Goal: Transaction & Acquisition: Purchase product/service

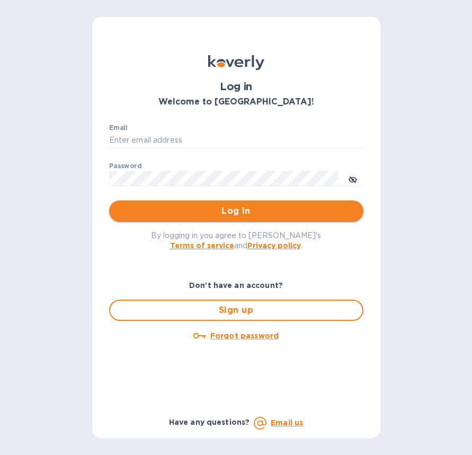
type input "[EMAIL_ADDRESS][DOMAIN_NAME]"
click at [179, 208] on span "Log in" at bounding box center [237, 211] width 238 height 13
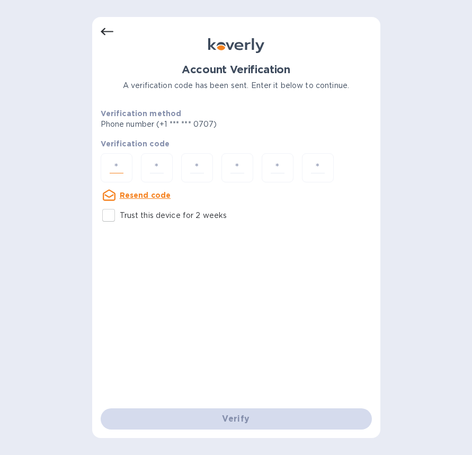
click at [119, 169] on input "number" at bounding box center [117, 168] width 22 height 20
paste input "6"
type input "6"
type input "5"
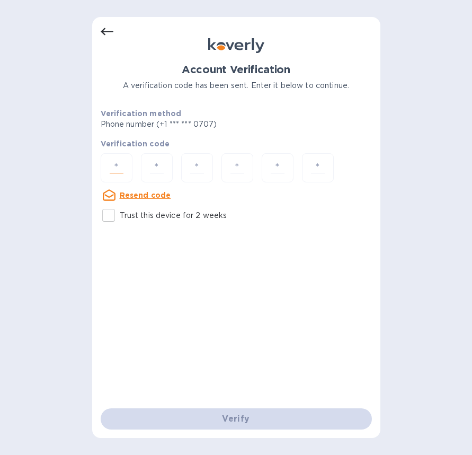
type input "9"
type input "6"
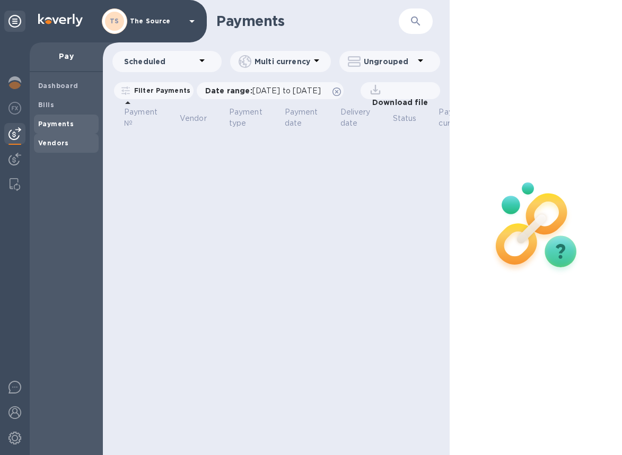
click at [49, 145] on b "Vendors" at bounding box center [53, 143] width 31 height 8
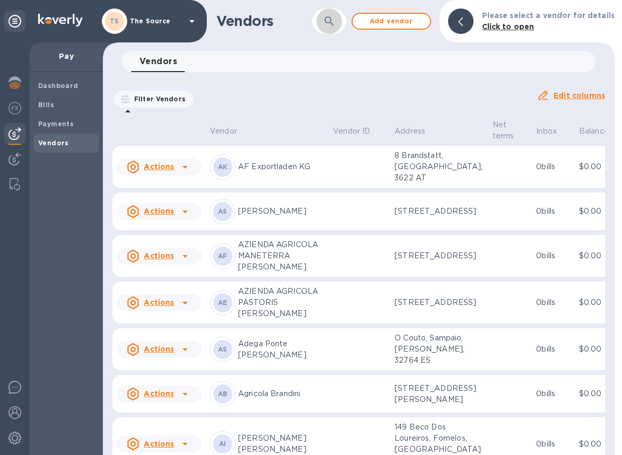
click at [341, 23] on button "button" at bounding box center [329, 20] width 25 height 25
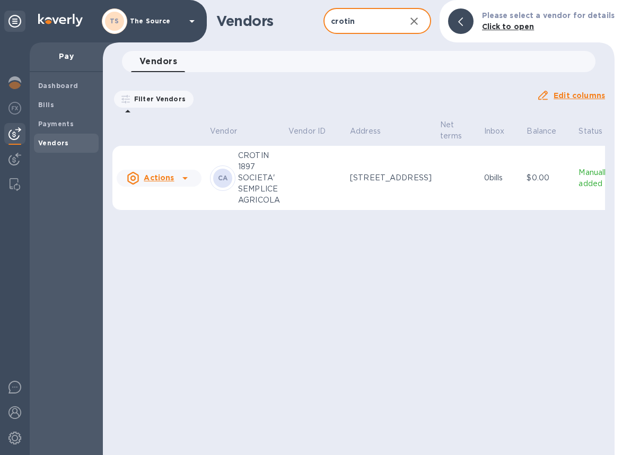
type input "crotin"
click at [472, 171] on td "0 bills" at bounding box center [501, 178] width 43 height 65
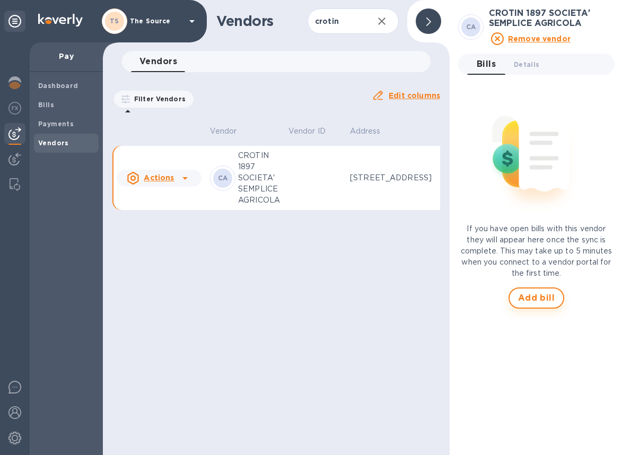
click at [472, 305] on button "Add bill" at bounding box center [536, 297] width 56 height 21
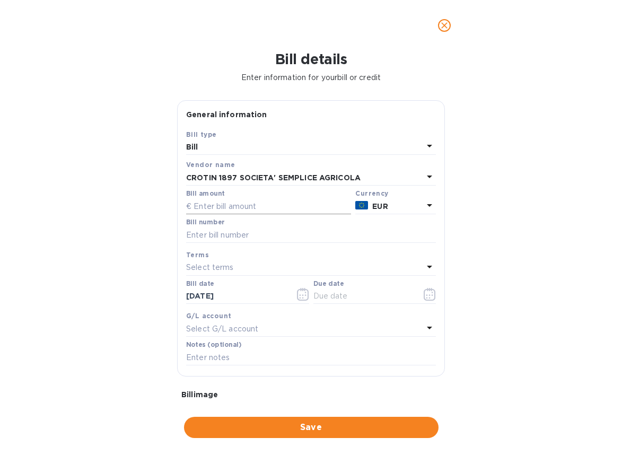
click at [252, 203] on input "text" at bounding box center [268, 206] width 165 height 16
type input "5,000"
click at [241, 244] on div at bounding box center [311, 244] width 250 height 2
click at [242, 240] on input "text" at bounding box center [311, 235] width 250 height 16
click at [197, 235] on input "prapay" at bounding box center [311, 235] width 250 height 16
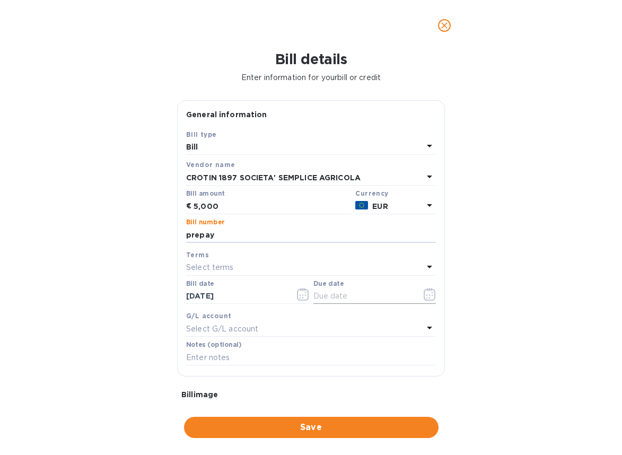
type input "prepay"
click at [424, 297] on icon "button" at bounding box center [430, 294] width 12 height 13
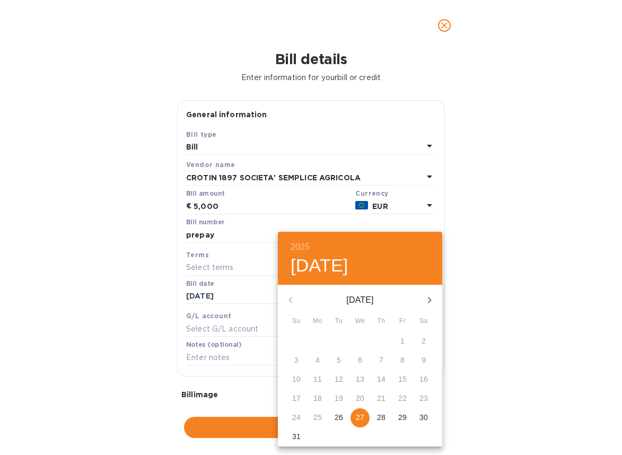
click at [359, 417] on p "27" at bounding box center [360, 417] width 8 height 11
type input "[DATE]"
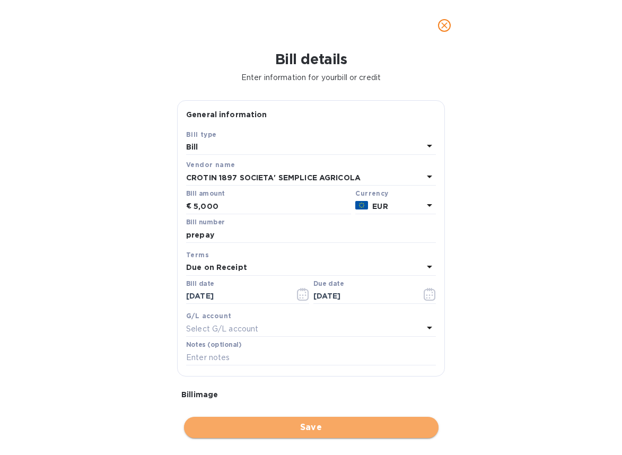
click at [320, 429] on span "Save" at bounding box center [311, 427] width 238 height 13
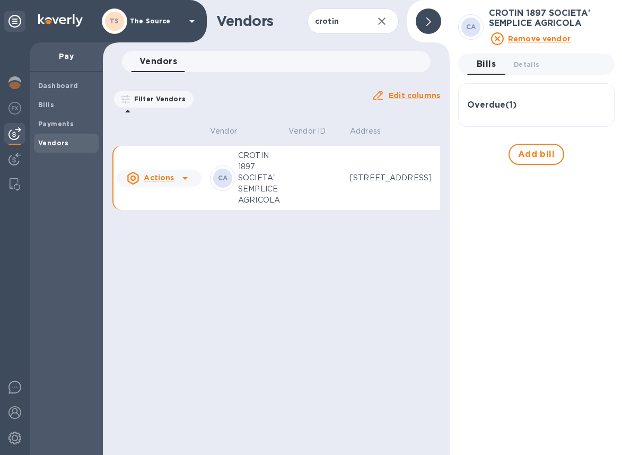
click at [472, 111] on div "Overdue ( 1 )" at bounding box center [536, 104] width 138 height 25
click at [472, 110] on div "Overdue ( 1 )" at bounding box center [536, 104] width 138 height 25
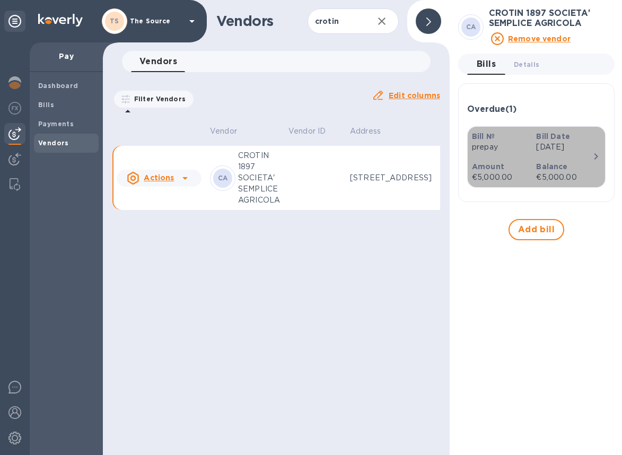
click at [472, 156] on div "Bill Date [DATE]" at bounding box center [564, 142] width 64 height 30
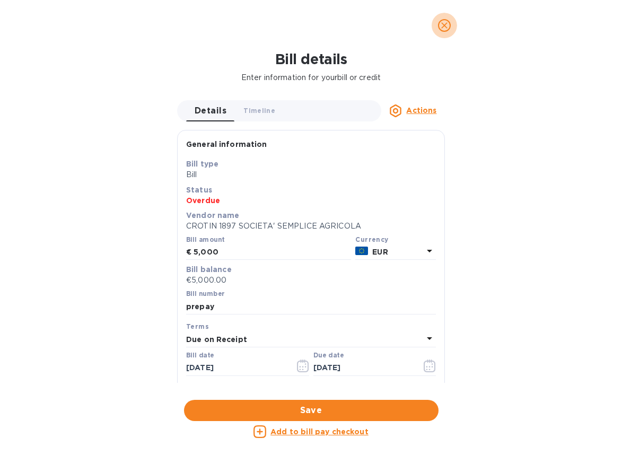
click at [445, 24] on icon "close" at bounding box center [444, 25] width 6 height 6
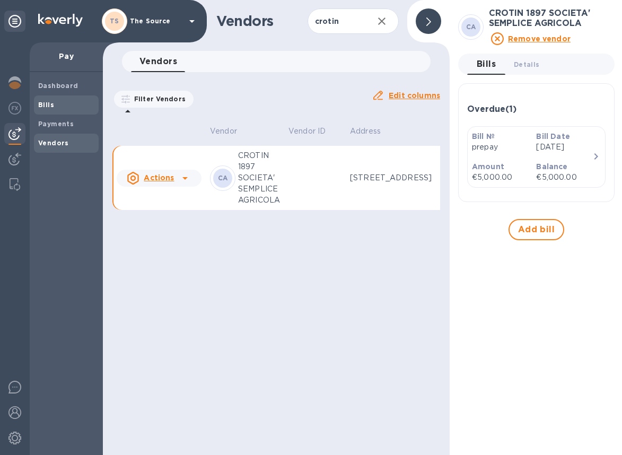
click at [76, 106] on span "Bills" at bounding box center [66, 105] width 56 height 11
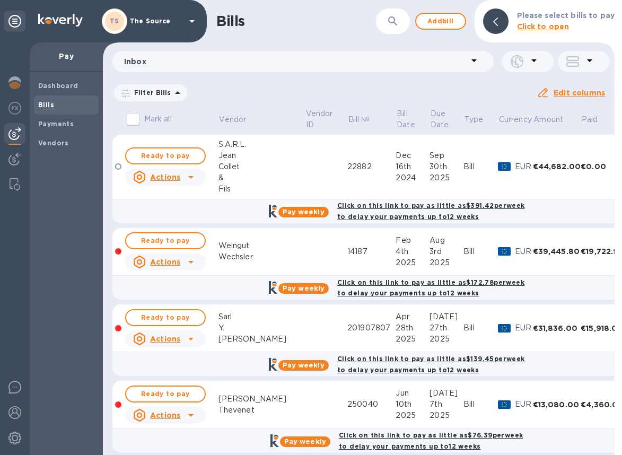
scroll to position [190, 0]
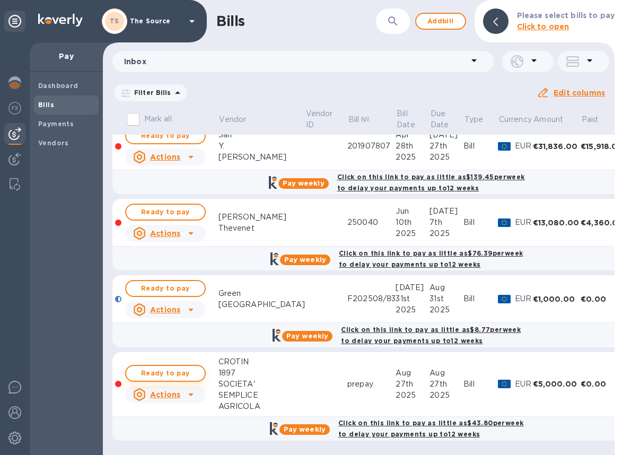
click at [185, 367] on span "Ready to pay" at bounding box center [166, 373] width 62 height 13
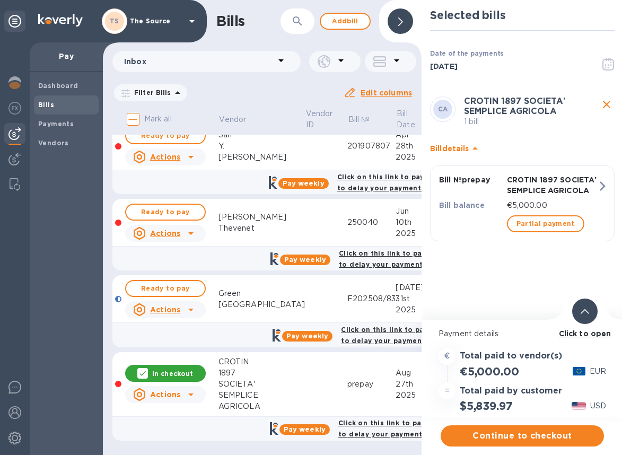
click at [472, 306] on span at bounding box center [585, 311] width 8 height 10
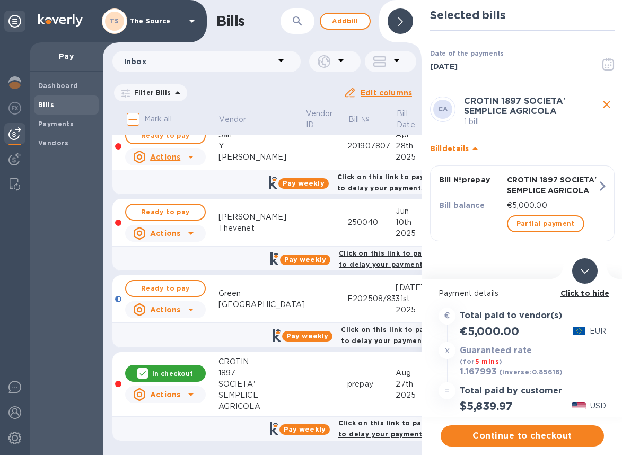
click at [472, 374] on h3 "1.167993" at bounding box center [478, 372] width 37 height 11
copy h3 "1.167993"
click at [472, 429] on span "Continue to checkout" at bounding box center [522, 435] width 146 height 13
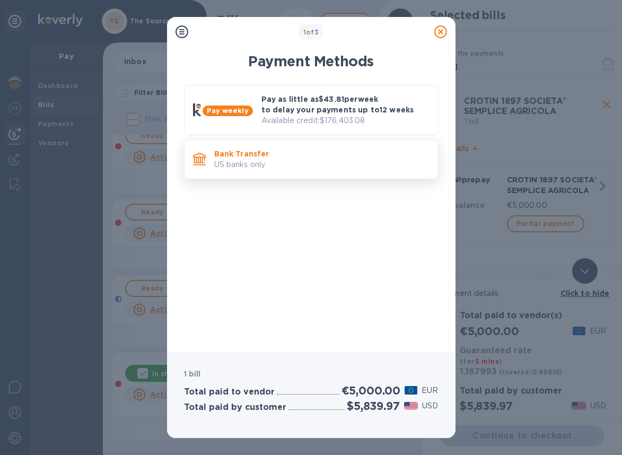
click at [345, 157] on p "Bank Transfer" at bounding box center [321, 153] width 215 height 11
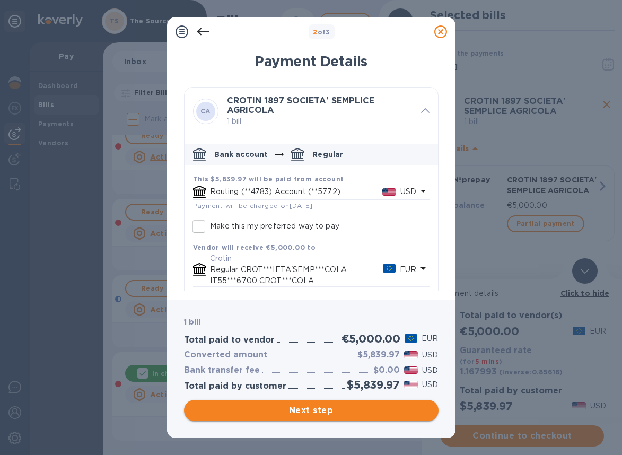
click at [349, 411] on span "Next step" at bounding box center [311, 410] width 238 height 13
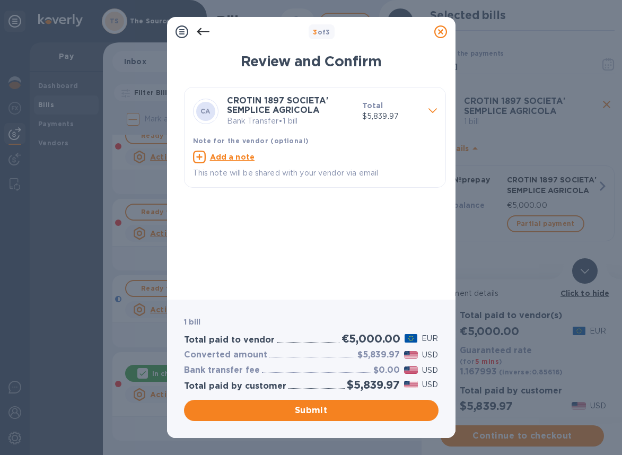
click at [420, 132] on div "Note for the vendor (optional) Add a note This note will be shared with your ve…" at bounding box center [315, 157] width 252 height 52
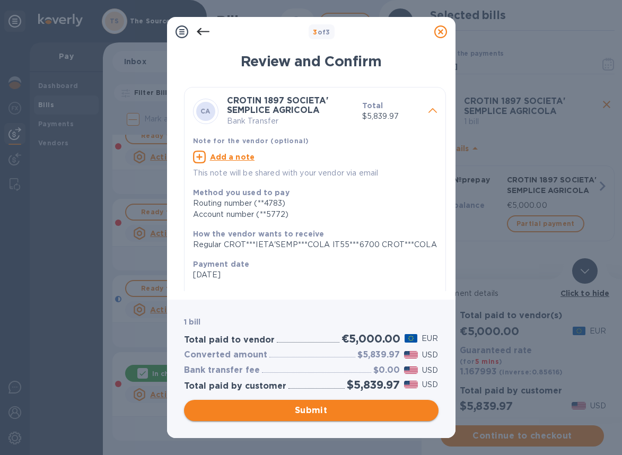
click at [330, 409] on span "Submit" at bounding box center [311, 410] width 238 height 13
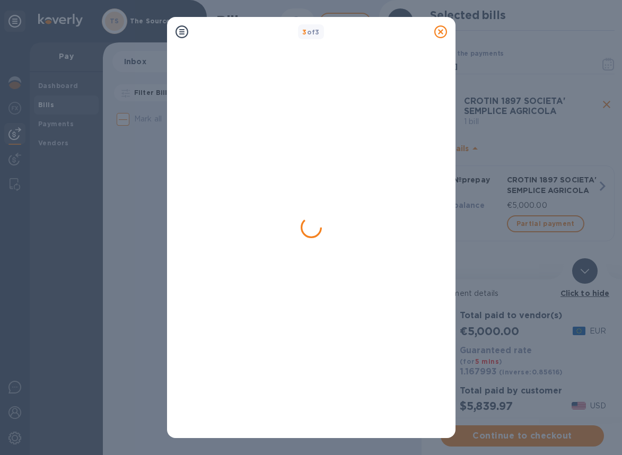
scroll to position [0, 0]
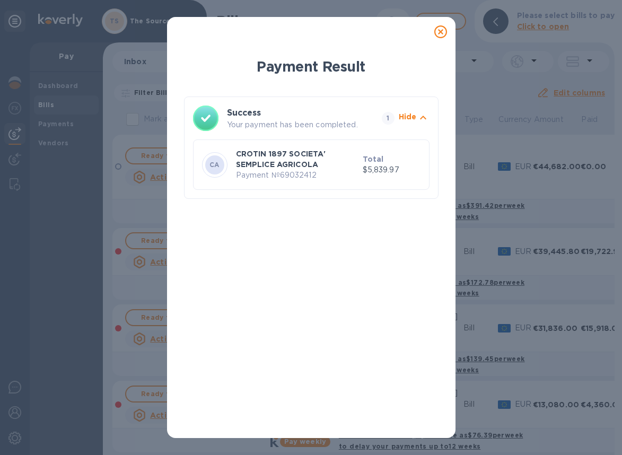
click at [436, 30] on icon at bounding box center [440, 31] width 13 height 13
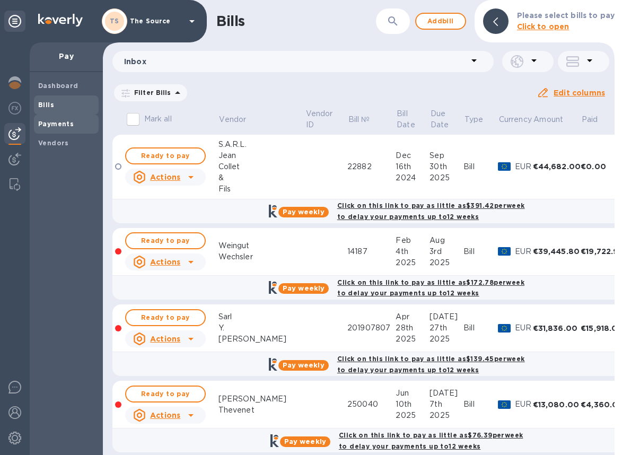
click at [51, 128] on span "Payments" at bounding box center [56, 124] width 36 height 11
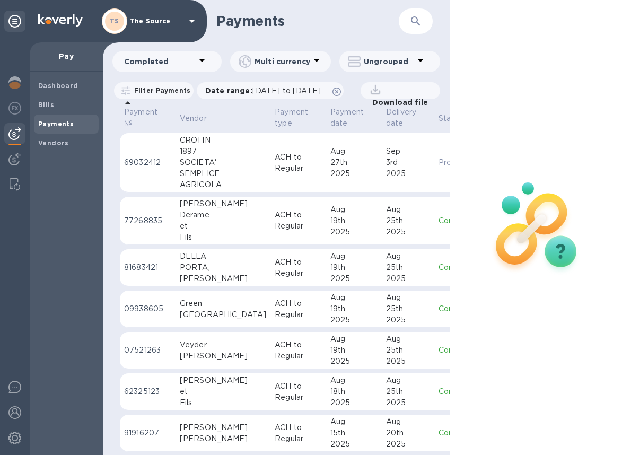
click at [207, 168] on div "SOCIETA'" at bounding box center [223, 162] width 86 height 11
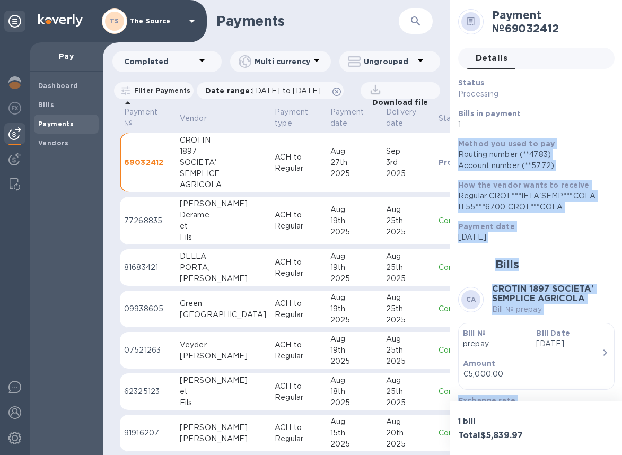
scroll to position [85, 0]
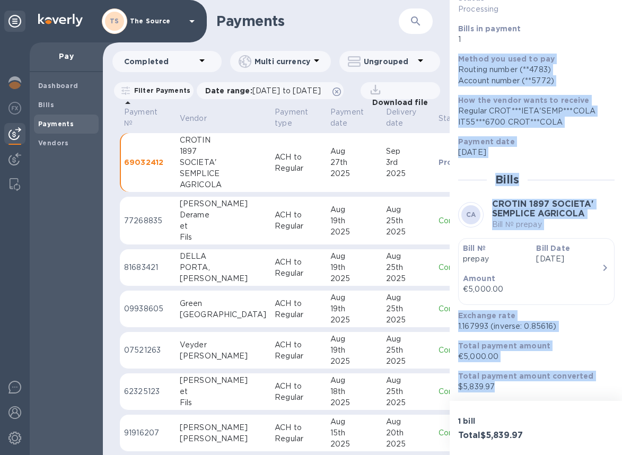
drag, startPoint x: 459, startPoint y: 144, endPoint x: 549, endPoint y: 396, distance: 267.5
click at [472, 392] on div "Status Processing Bills in payment 1 Method you used to pay Routing number (**4…" at bounding box center [536, 193] width 156 height 400
copy div "Method you used to pay Routing number (**4783) Account number (**5772) How the …"
click at [52, 104] on b "Bills" at bounding box center [46, 105] width 16 height 8
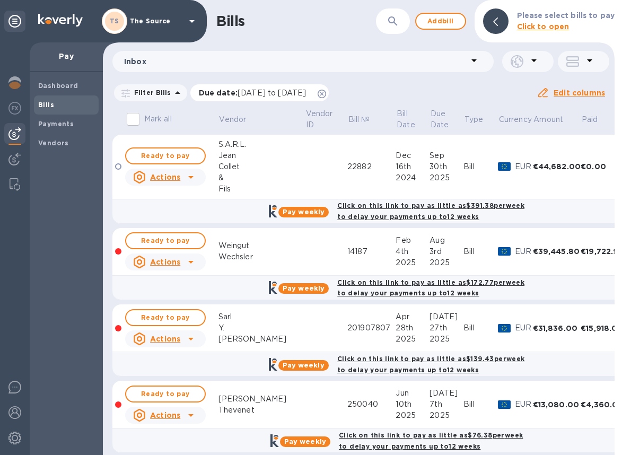
click at [326, 93] on icon at bounding box center [322, 94] width 8 height 8
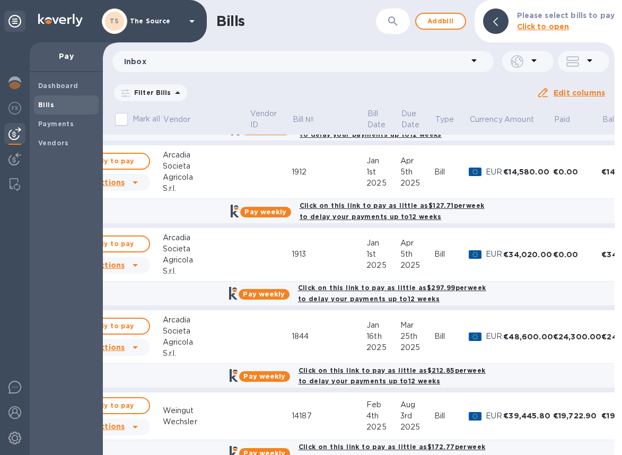
scroll to position [325, 56]
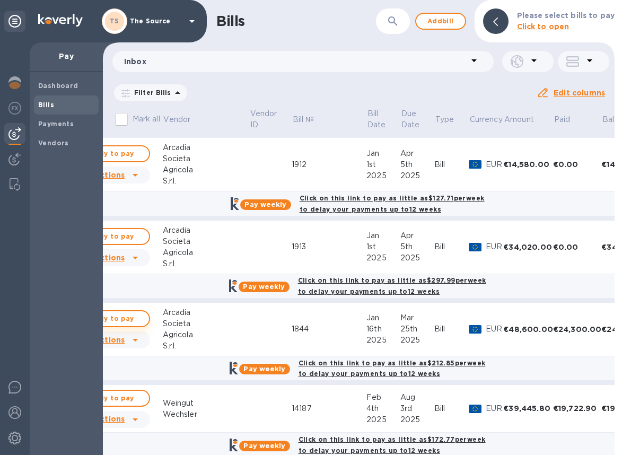
click at [134, 320] on span "Ready to pay" at bounding box center [110, 318] width 62 height 13
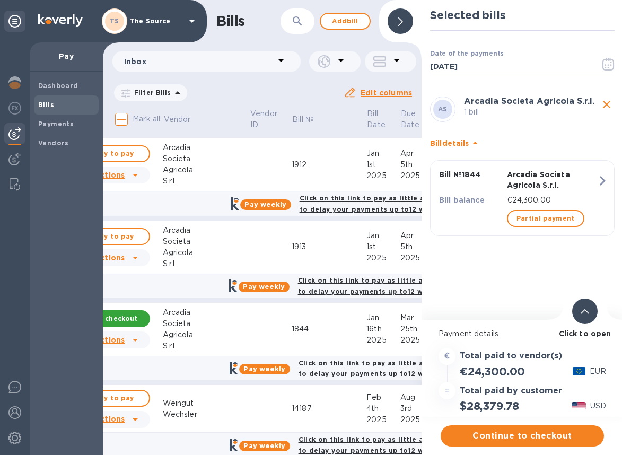
click at [472, 315] on span at bounding box center [585, 311] width 8 height 10
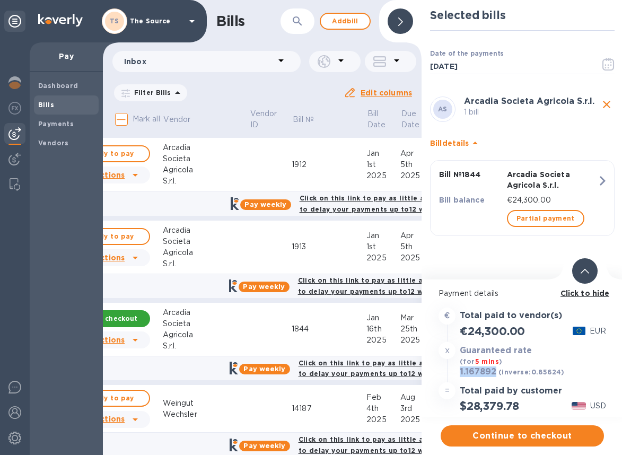
drag, startPoint x: 494, startPoint y: 371, endPoint x: 458, endPoint y: 372, distance: 36.1
click at [458, 372] on div "1.167892 (inverse: 0.85624 )" at bounding box center [512, 372] width 109 height 15
copy h3 "1.167892"
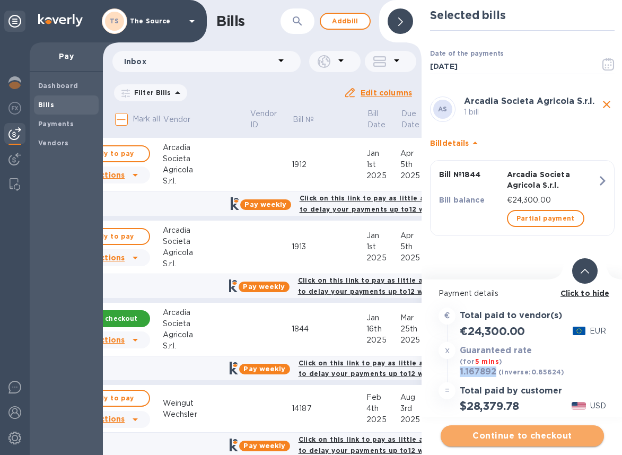
click at [472, 434] on span "Continue to checkout" at bounding box center [522, 435] width 146 height 13
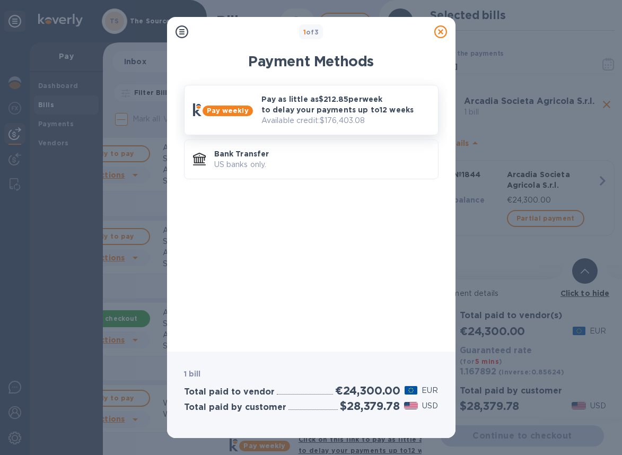
click at [346, 111] on p "Pay as little as $212.85 per week to delay your payments up to 12 weeks" at bounding box center [345, 104] width 168 height 21
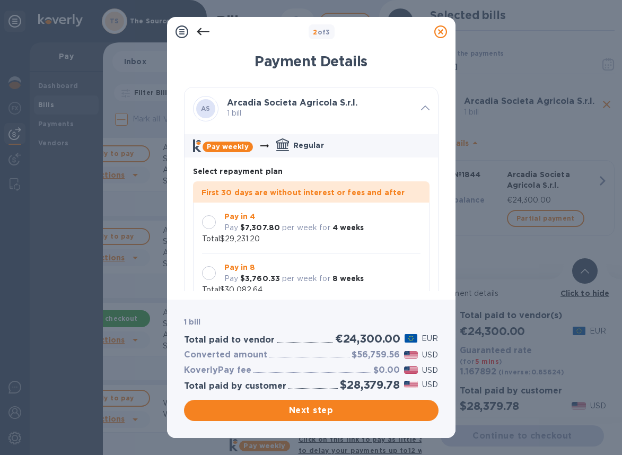
scroll to position [31, 0]
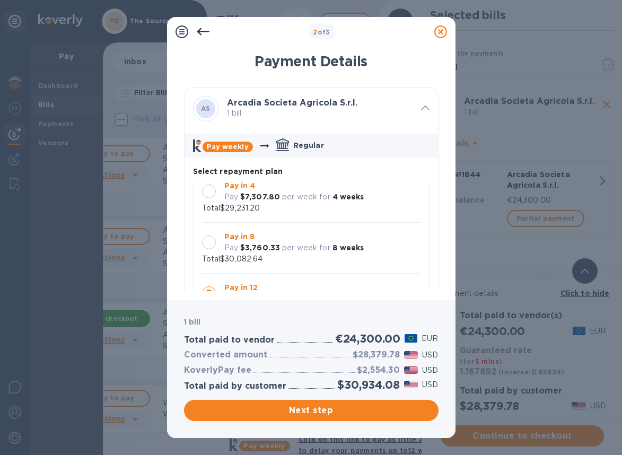
click at [205, 32] on icon at bounding box center [203, 31] width 13 height 13
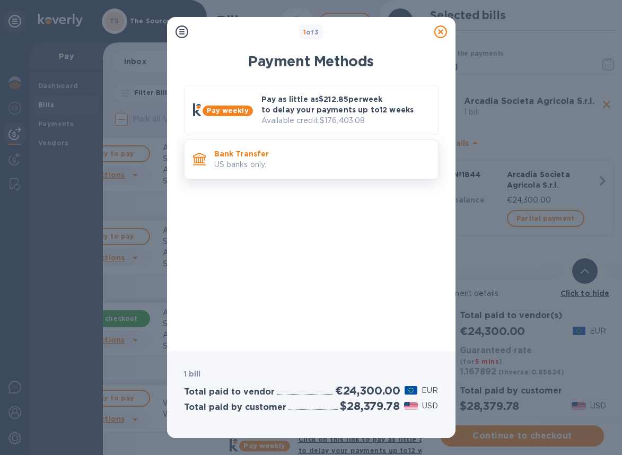
click at [327, 150] on p "Bank Transfer" at bounding box center [321, 153] width 215 height 11
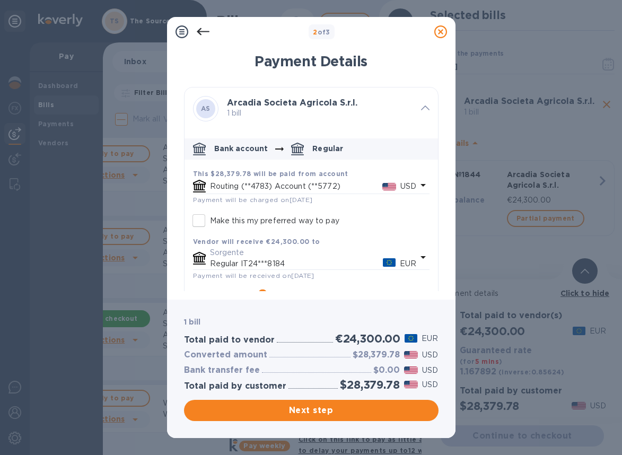
click at [409, 190] on p "USD" at bounding box center [408, 186] width 16 height 11
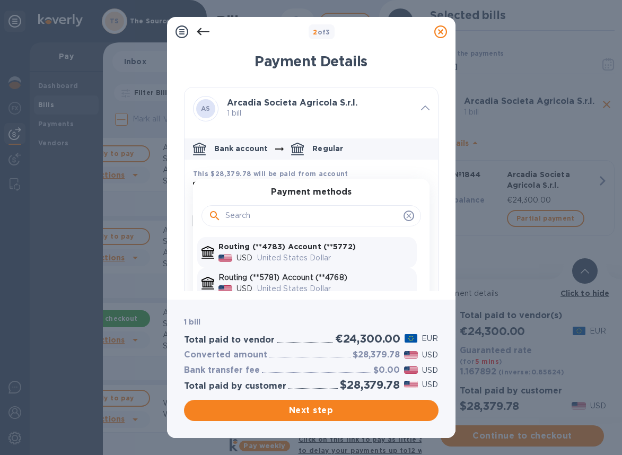
click at [341, 276] on p "Routing (**5781) Account (**4768)" at bounding box center [315, 277] width 194 height 11
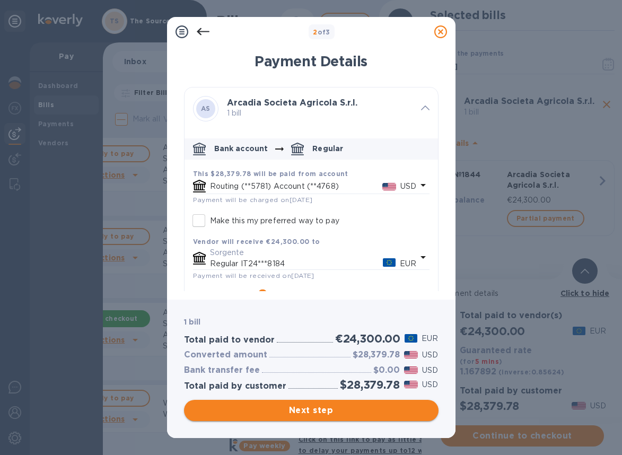
click at [340, 411] on span "Next step" at bounding box center [311, 410] width 238 height 13
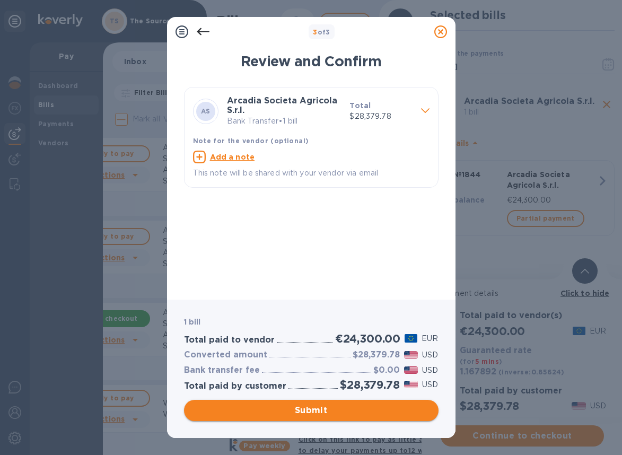
click at [370, 406] on span "Submit" at bounding box center [311, 410] width 238 height 13
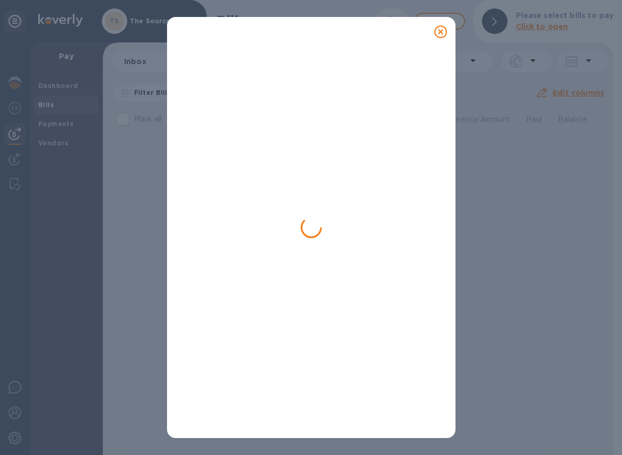
scroll to position [0, 0]
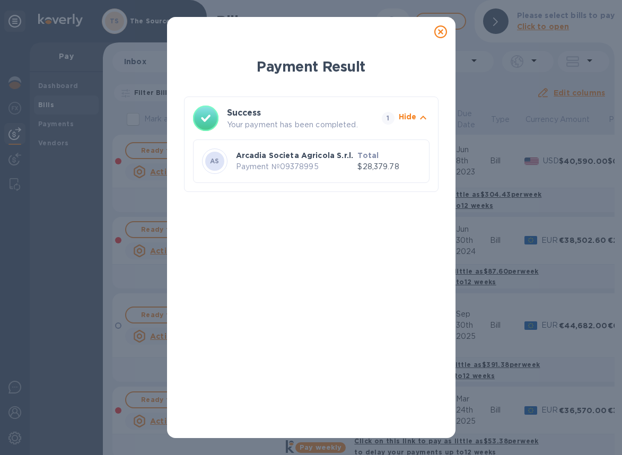
click at [330, 152] on p "Arcadia Societa Agricola S.r.l." at bounding box center [295, 155] width 118 height 11
click at [442, 32] on icon at bounding box center [440, 31] width 13 height 13
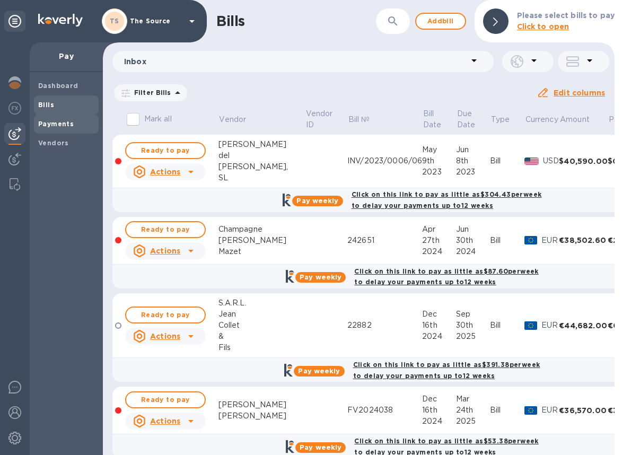
click at [58, 129] on div "Payments" at bounding box center [66, 124] width 65 height 19
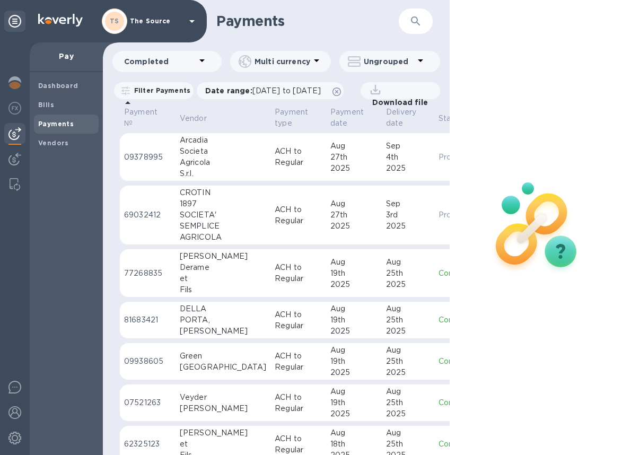
click at [330, 163] on div "27th" at bounding box center [353, 157] width 47 height 11
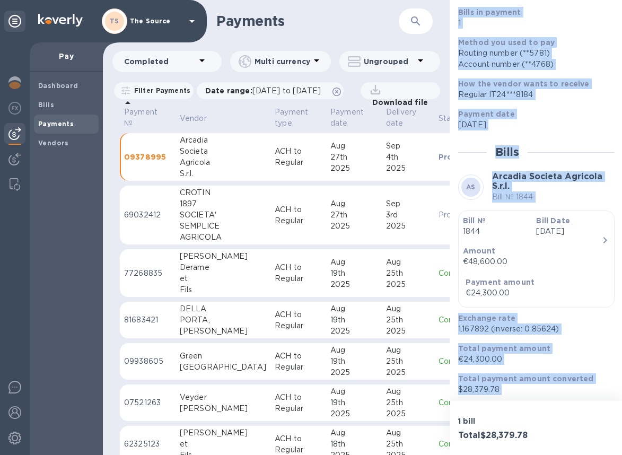
scroll to position [104, 0]
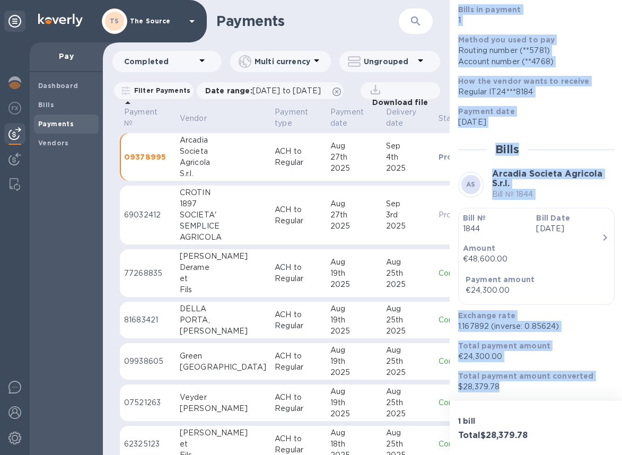
drag, startPoint x: 459, startPoint y: 115, endPoint x: 550, endPoint y: 399, distance: 299.0
click at [472, 399] on div "Payment № 09378995 Details 0 Status Processing Bills in payment 1 Method you us…" at bounding box center [536, 200] width 173 height 401
copy div "Bills in payment 1 Method you used to pay Routing number (**5781) Account numbe…"
click at [51, 102] on b "Bills" at bounding box center [46, 105] width 16 height 8
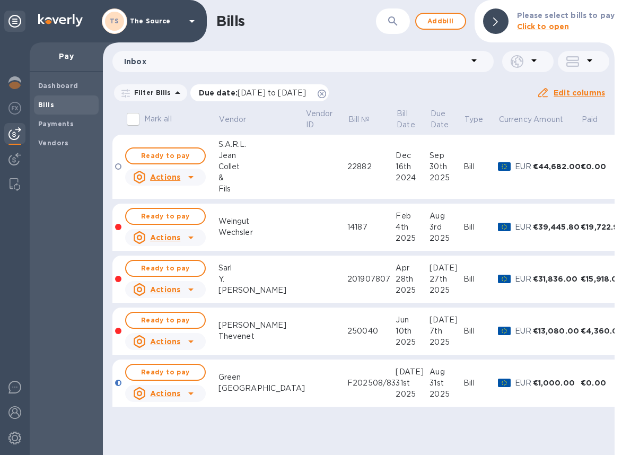
click at [326, 93] on icon at bounding box center [322, 94] width 8 height 8
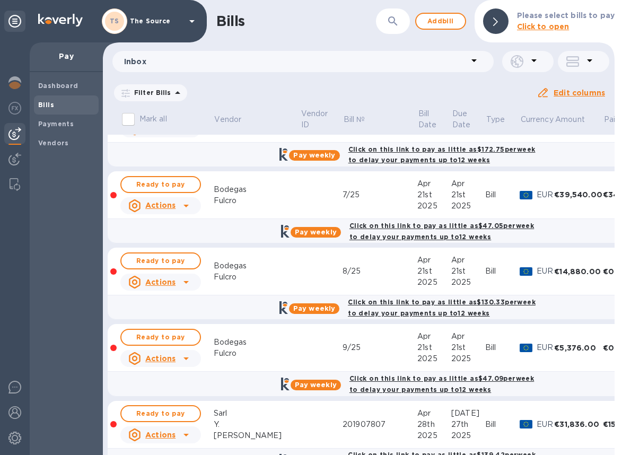
scroll to position [533, 0]
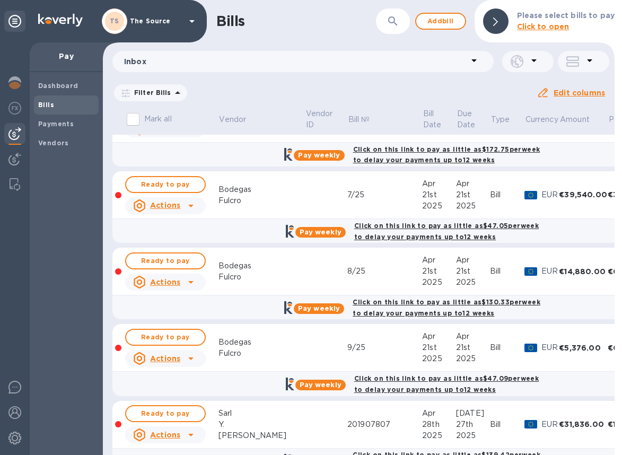
click at [305, 191] on td at bounding box center [326, 195] width 42 height 48
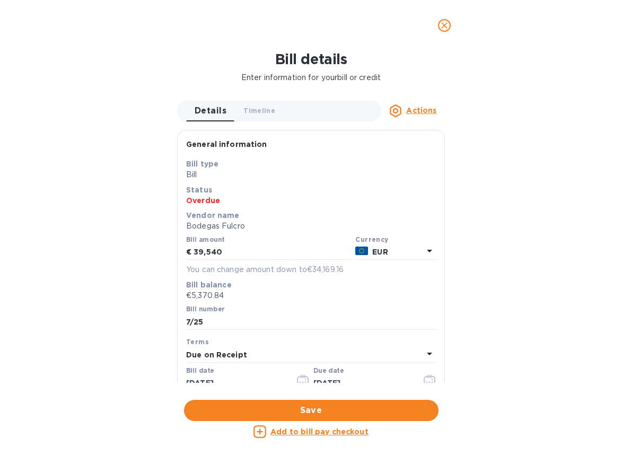
click at [411, 110] on u "Actions" at bounding box center [421, 110] width 30 height 8
click at [411, 110] on div at bounding box center [311, 227] width 622 height 455
click at [445, 27] on icon "close" at bounding box center [444, 25] width 6 height 6
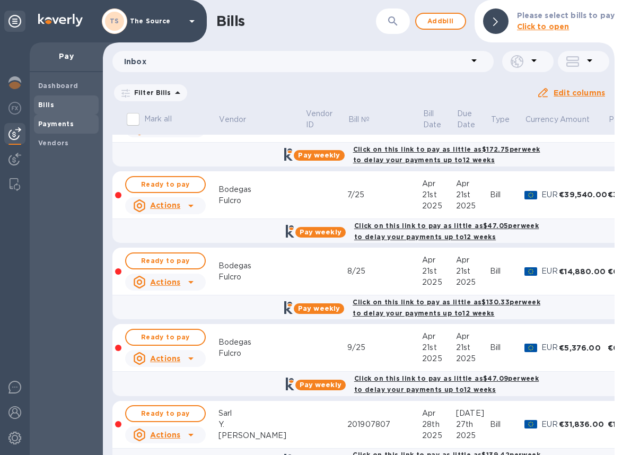
click at [58, 125] on b "Payments" at bounding box center [56, 124] width 36 height 8
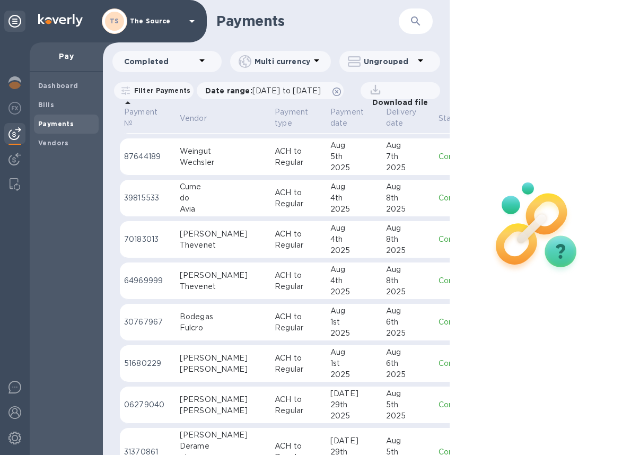
scroll to position [461, 0]
